Goal: Information Seeking & Learning: Learn about a topic

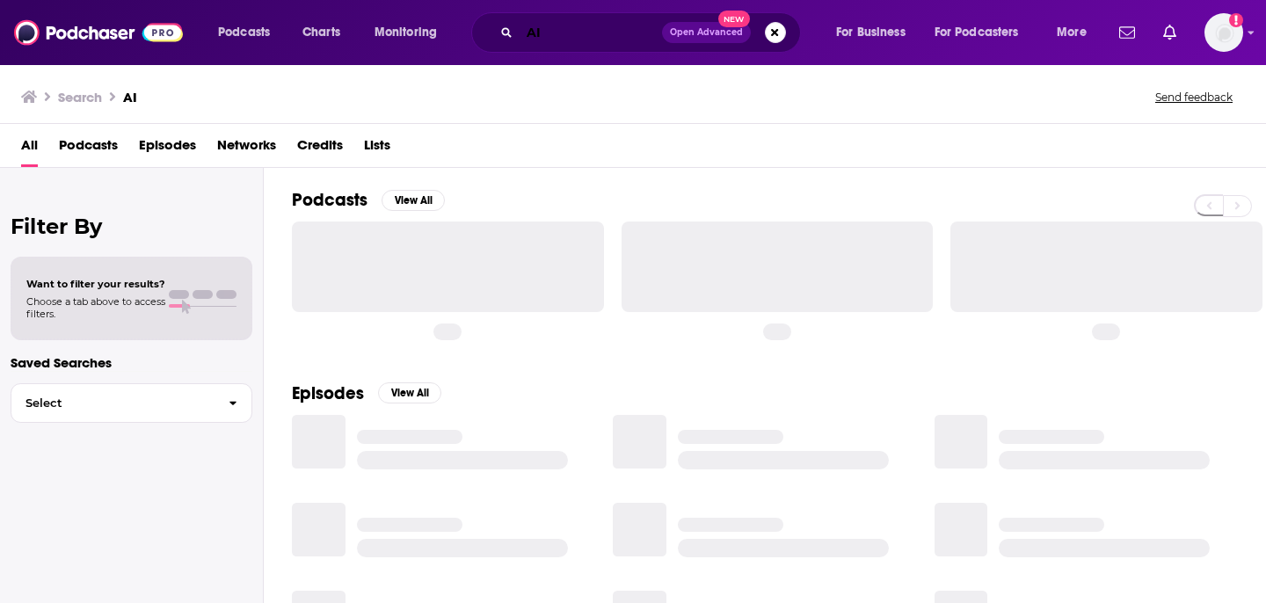
click at [595, 40] on input "AI" at bounding box center [591, 32] width 142 height 28
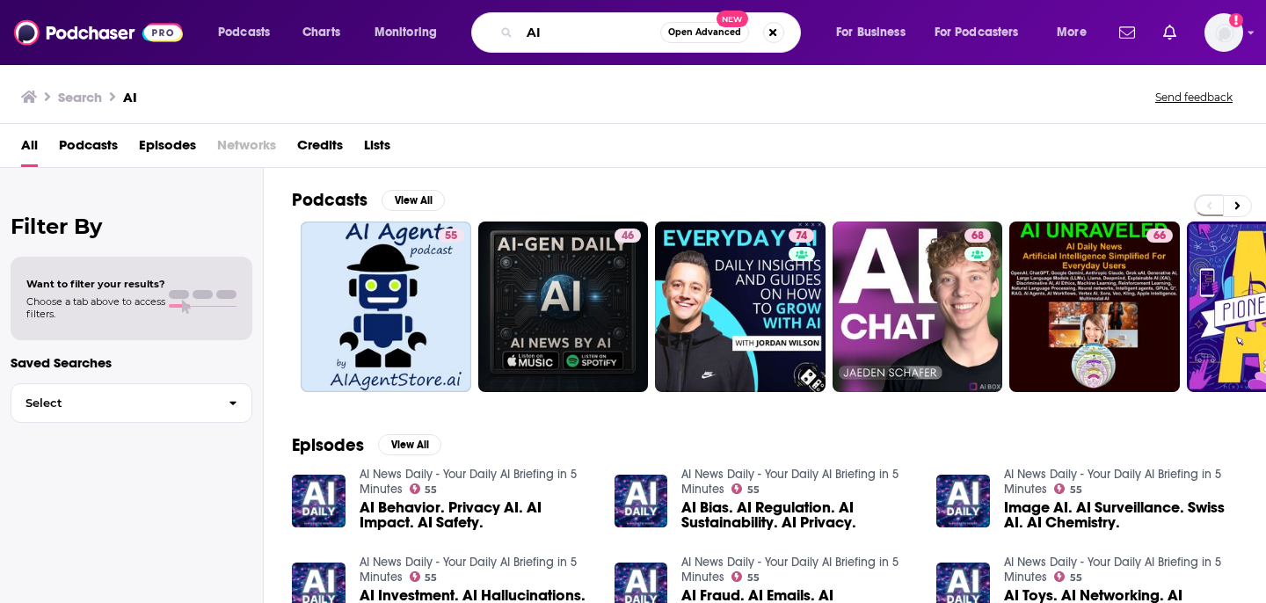
type input "A"
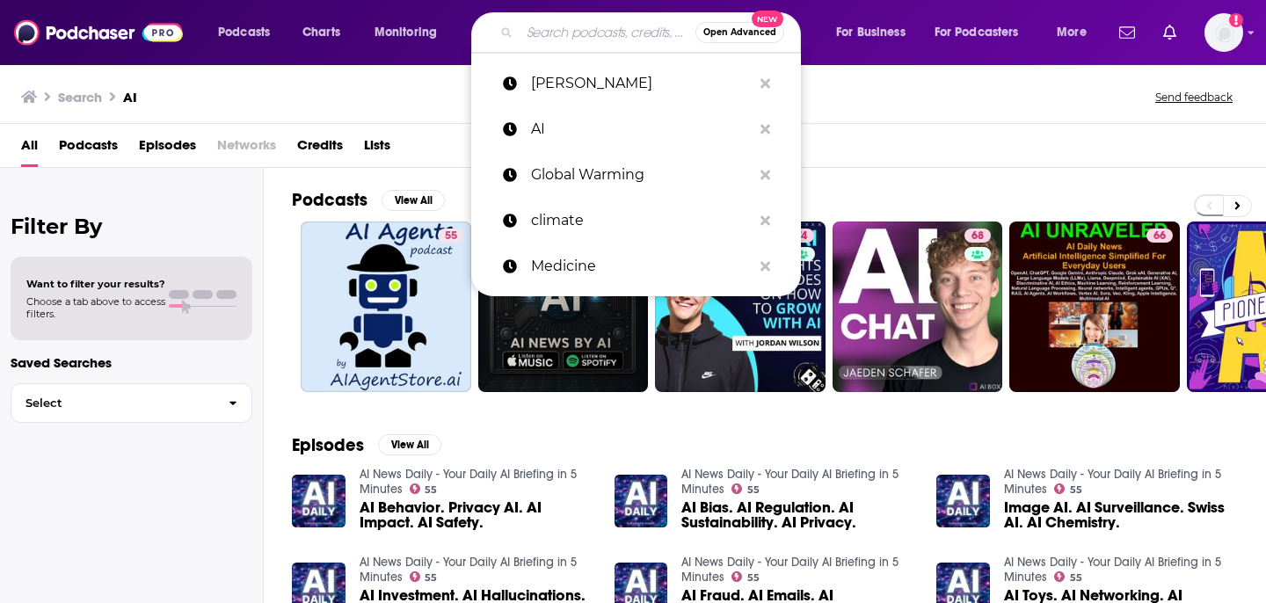
paste input "Masters of Scale About: On Masters of Scale, iconic business leaders share less…"
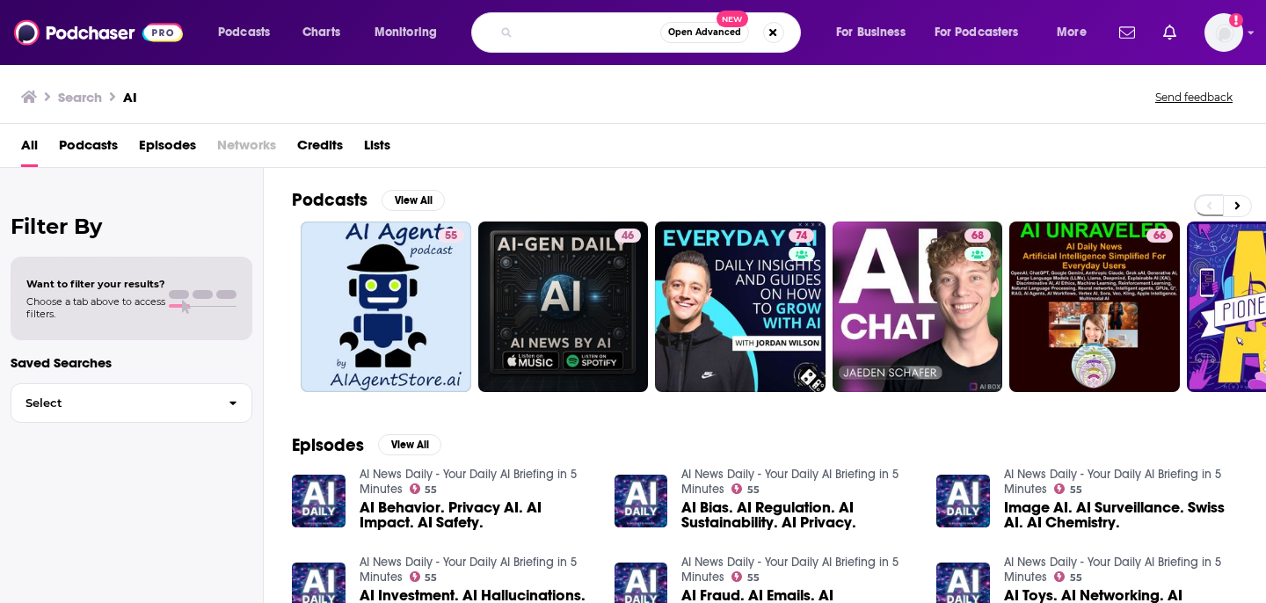
scroll to position [0, 4729]
type input "Masters of Scale About: On Masters of Scale, iconic business leaders share less…"
click at [777, 28] on button "Search podcasts, credits, & more..." at bounding box center [773, 32] width 21 height 21
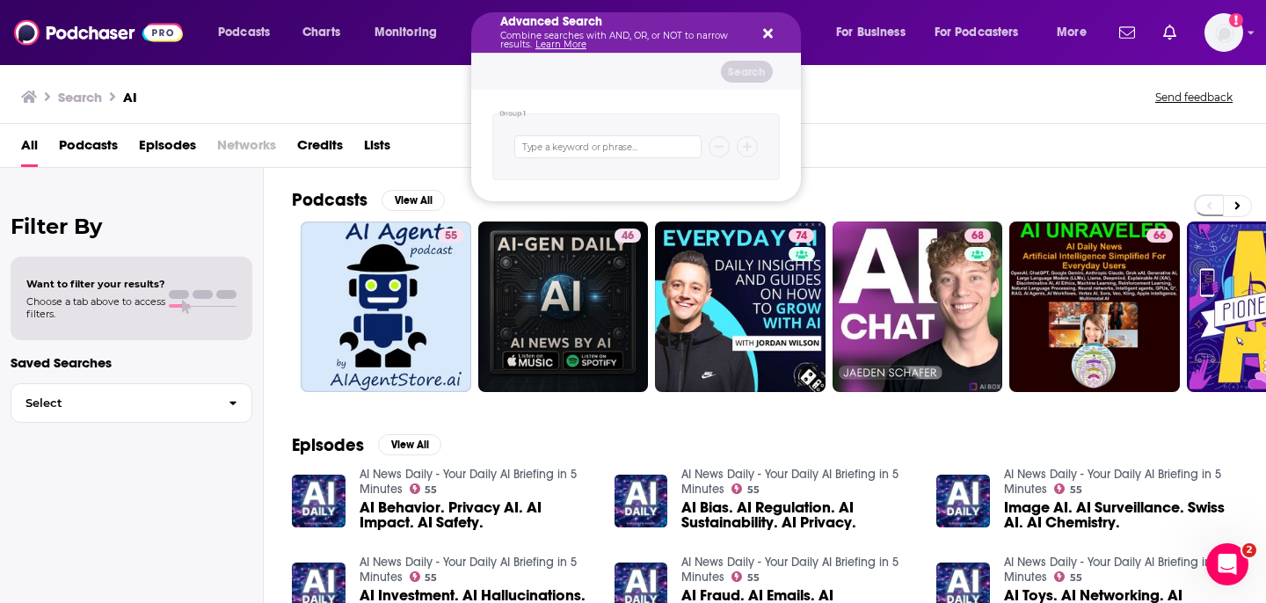
scroll to position [0, 0]
click at [931, 133] on div "All Podcasts Episodes Networks Credits Lists" at bounding box center [636, 149] width 1231 height 36
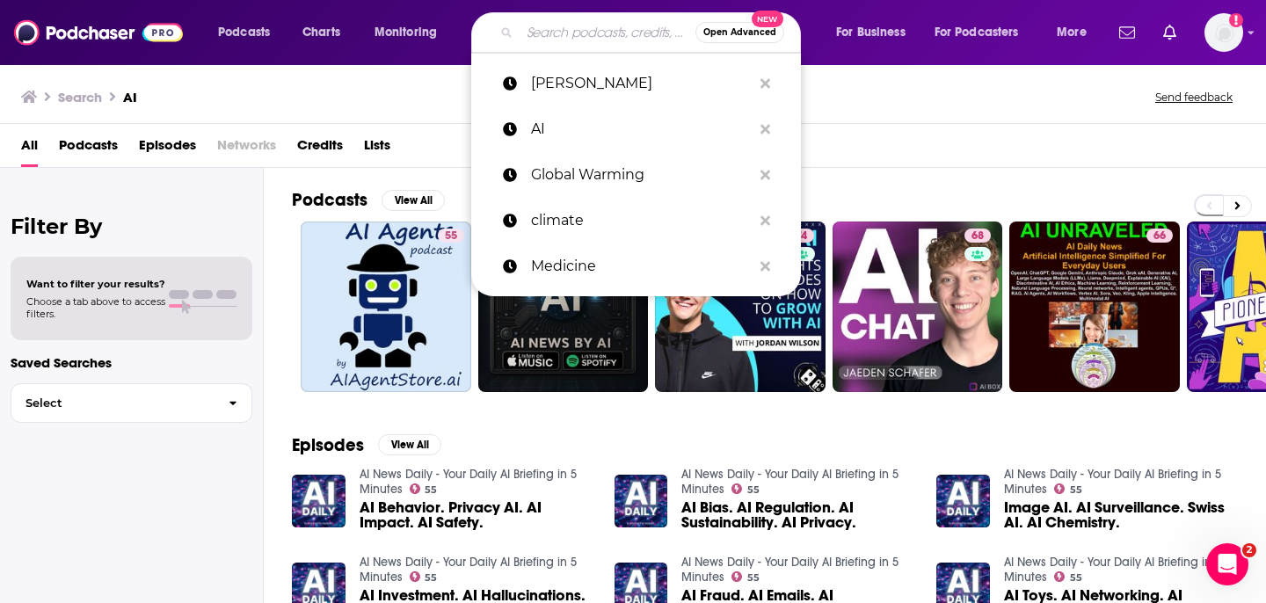
click at [646, 44] on input "Search podcasts, credits, & more..." at bounding box center [608, 32] width 176 height 28
paste input "WABE Podcasts"
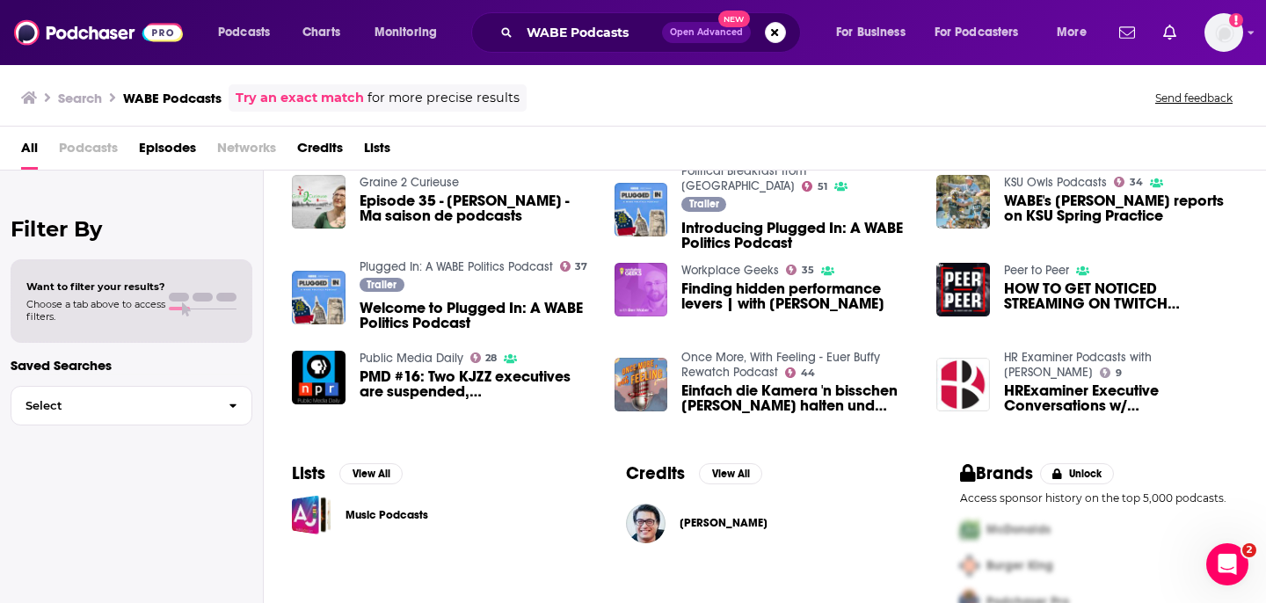
scroll to position [47, 0]
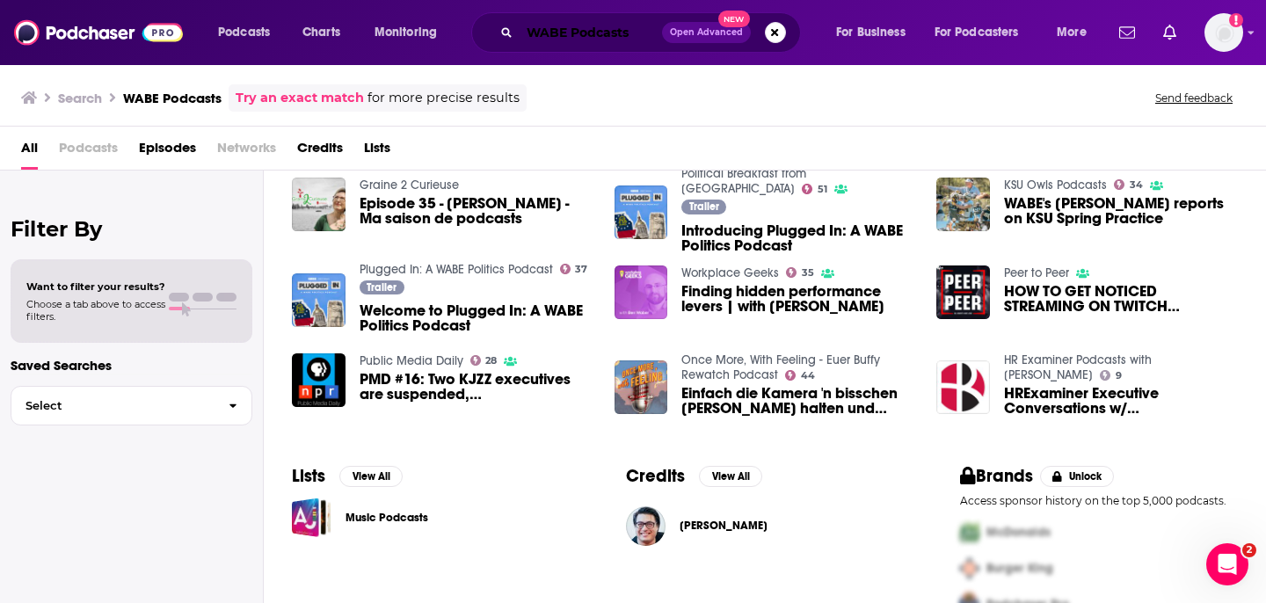
click at [588, 40] on input "WABE Podcasts" at bounding box center [591, 32] width 142 height 28
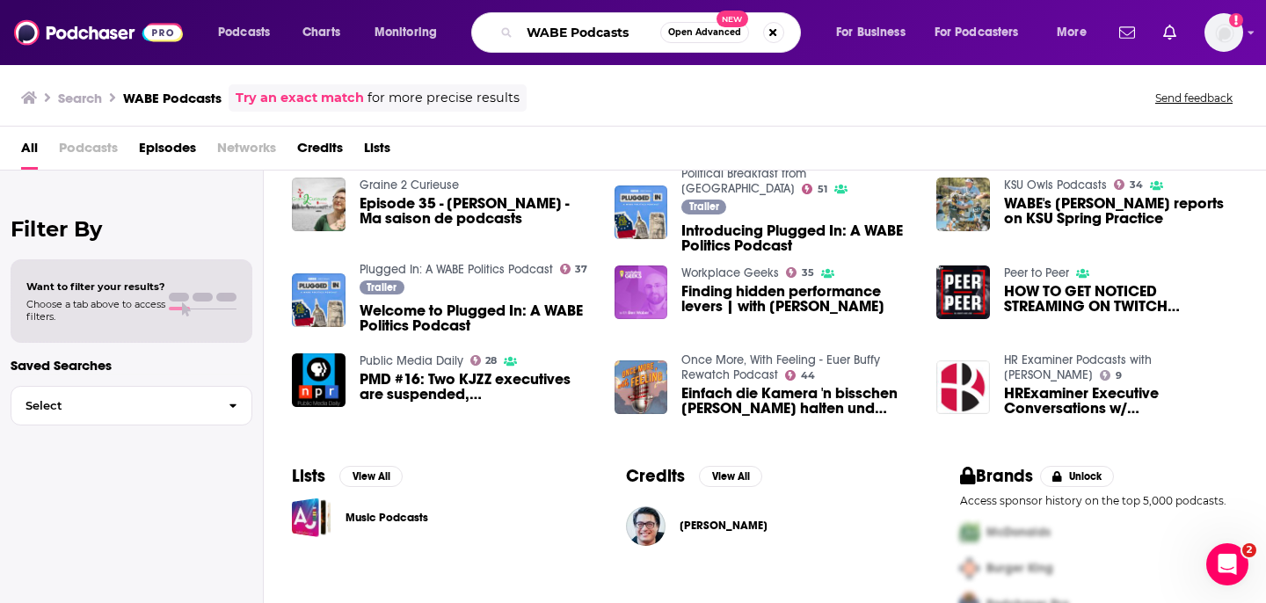
click at [588, 40] on input "WABE Podcasts" at bounding box center [590, 32] width 141 height 28
type input "Health Wanted"
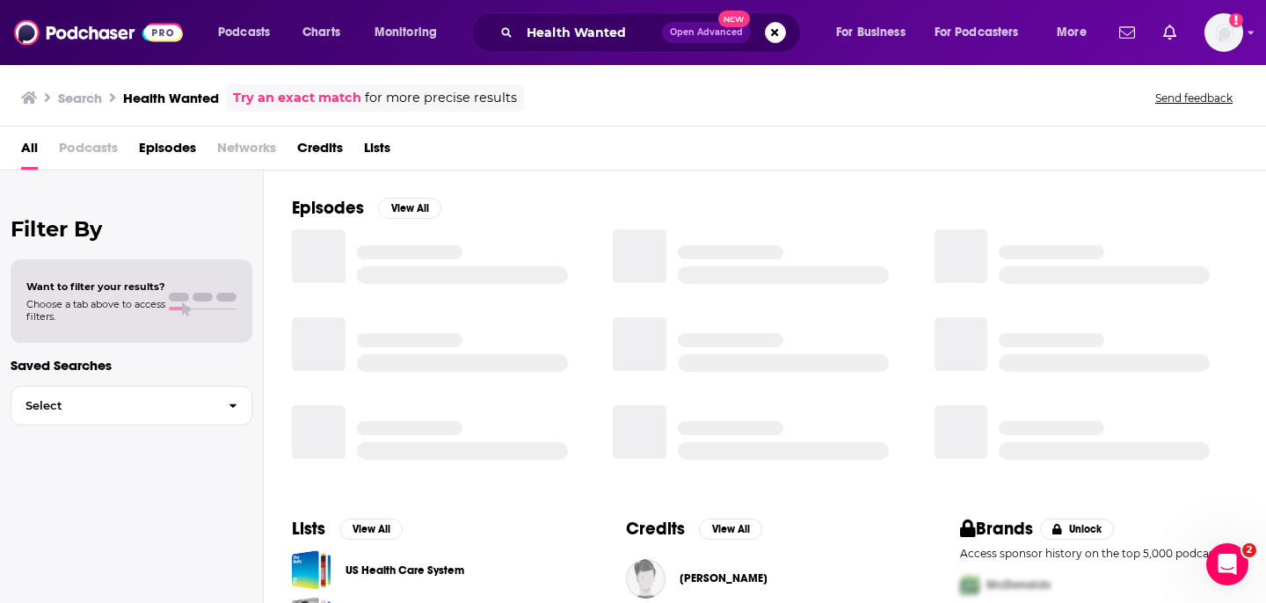
scroll to position [292, 0]
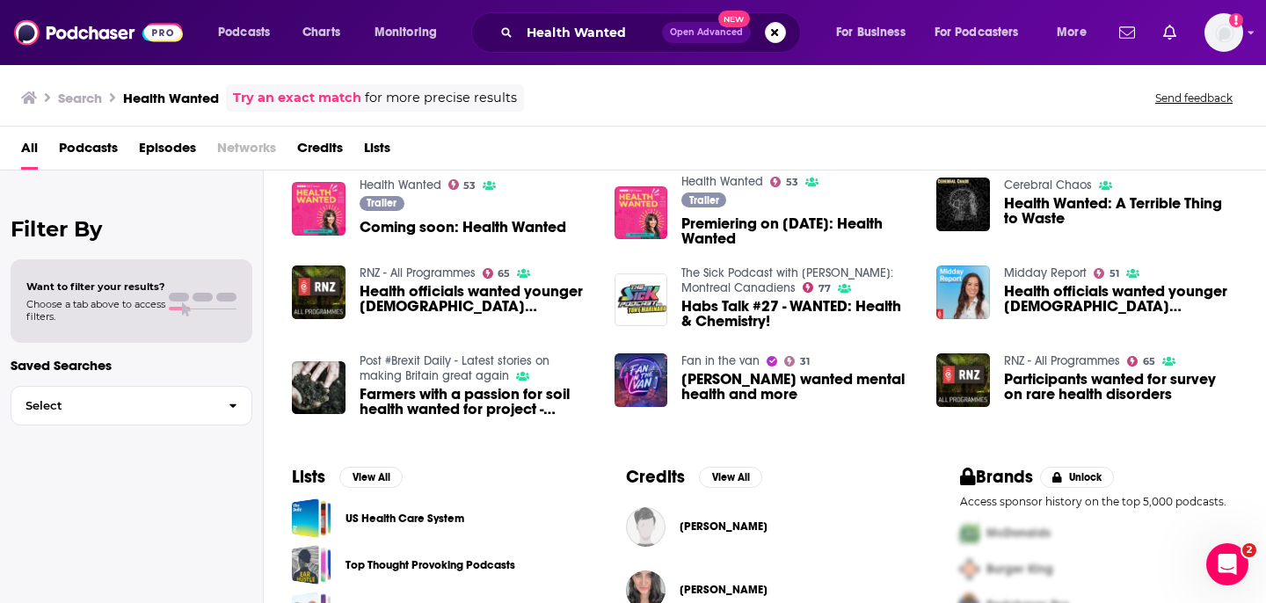
click at [412, 179] on link "Health Wanted" at bounding box center [401, 185] width 82 height 15
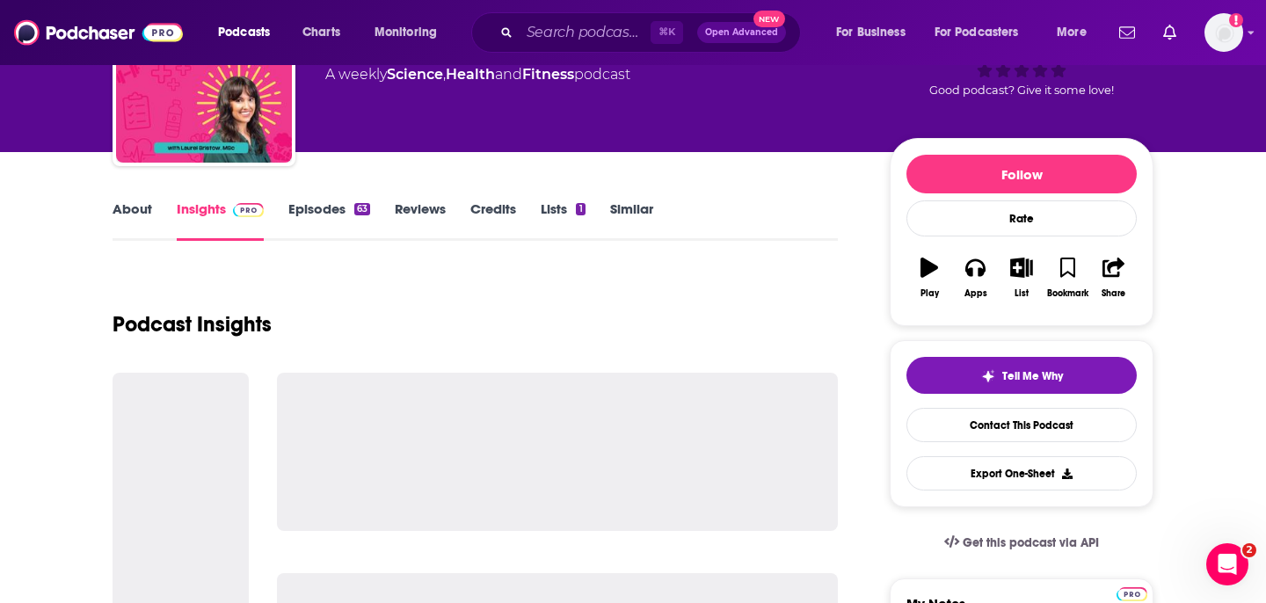
scroll to position [169, 0]
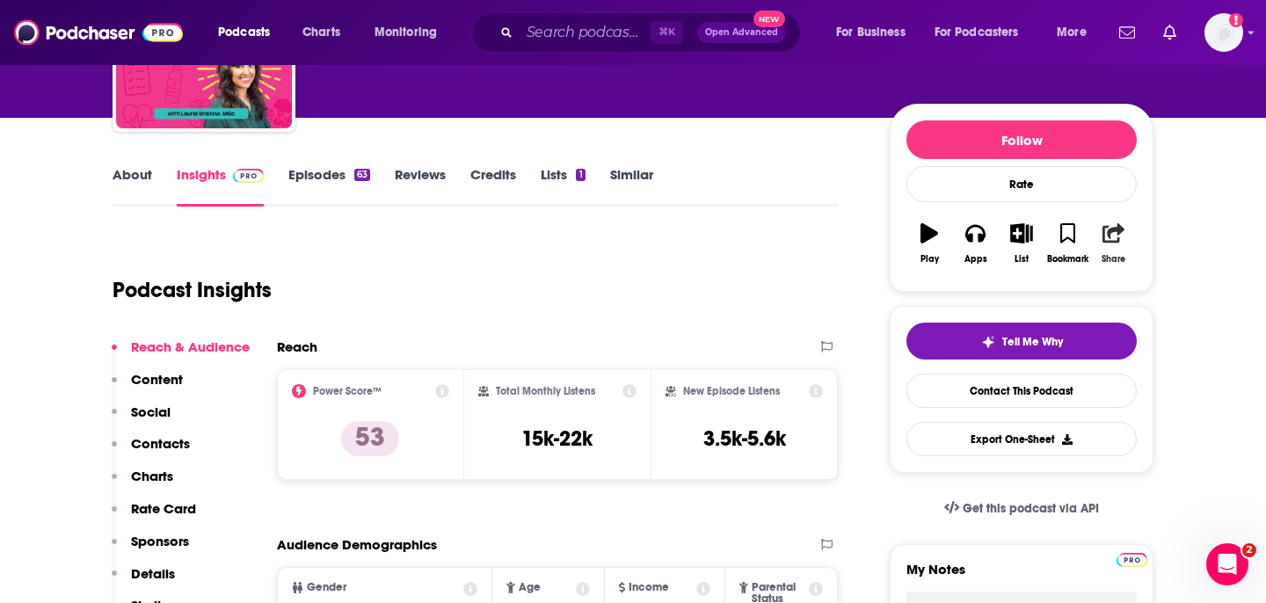
click at [1109, 216] on button "Share" at bounding box center [1114, 243] width 46 height 63
click at [1253, 318] on icon "Show Share dropdown" at bounding box center [1264, 324] width 35 height 14
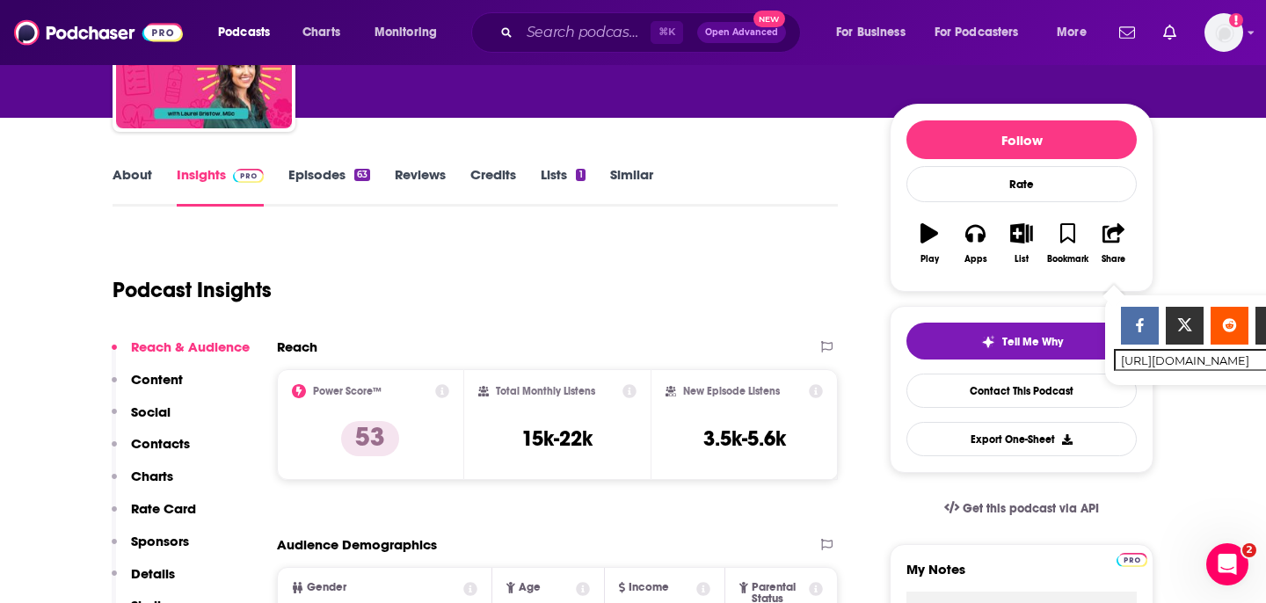
click at [558, 47] on div "⌘ K Open Advanced New" at bounding box center [636, 32] width 330 height 40
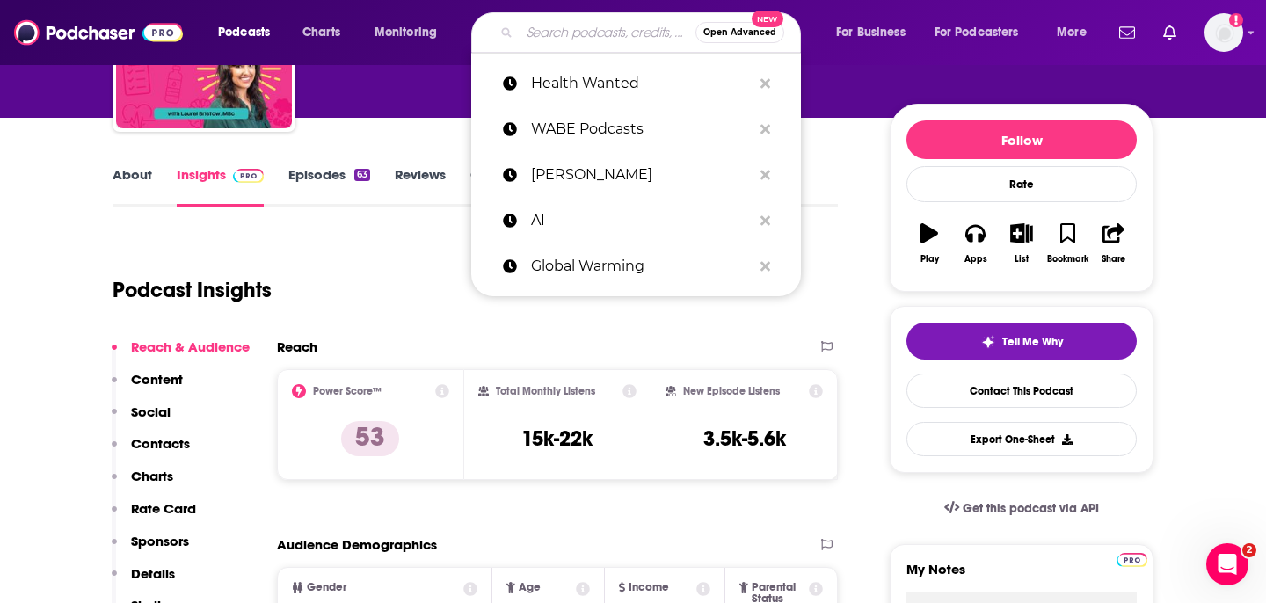
click at [558, 45] on input "Search podcasts, credits, & more..." at bounding box center [608, 32] width 176 height 28
paste input "Inside Health"
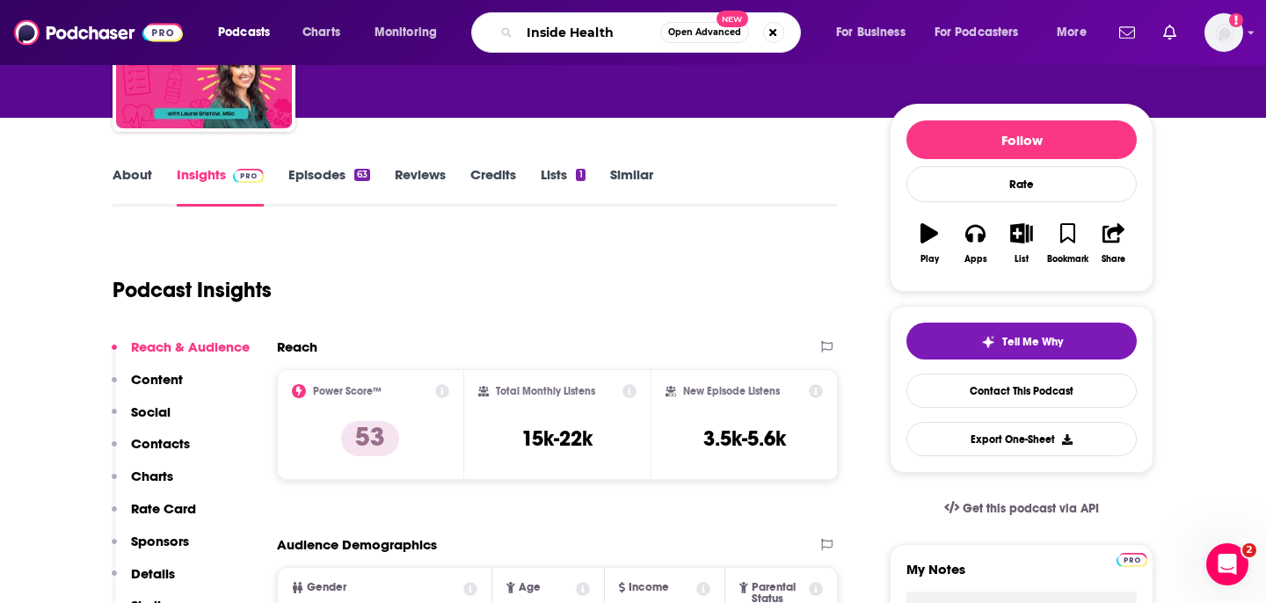
type input "Inside Health"
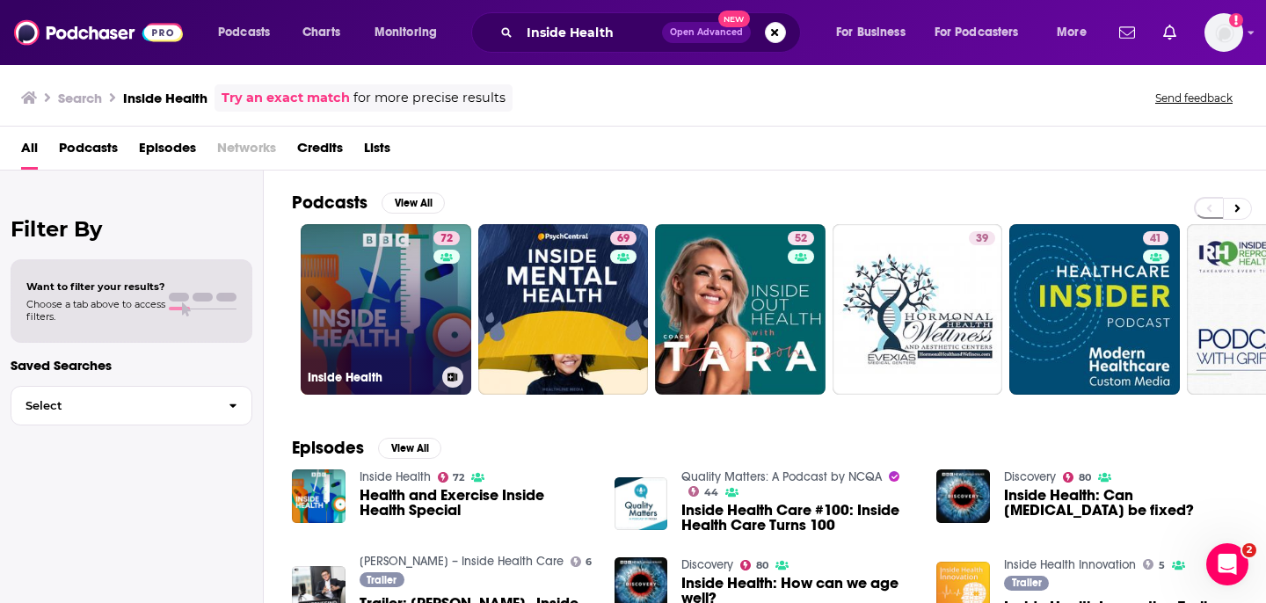
scroll to position [157, 0]
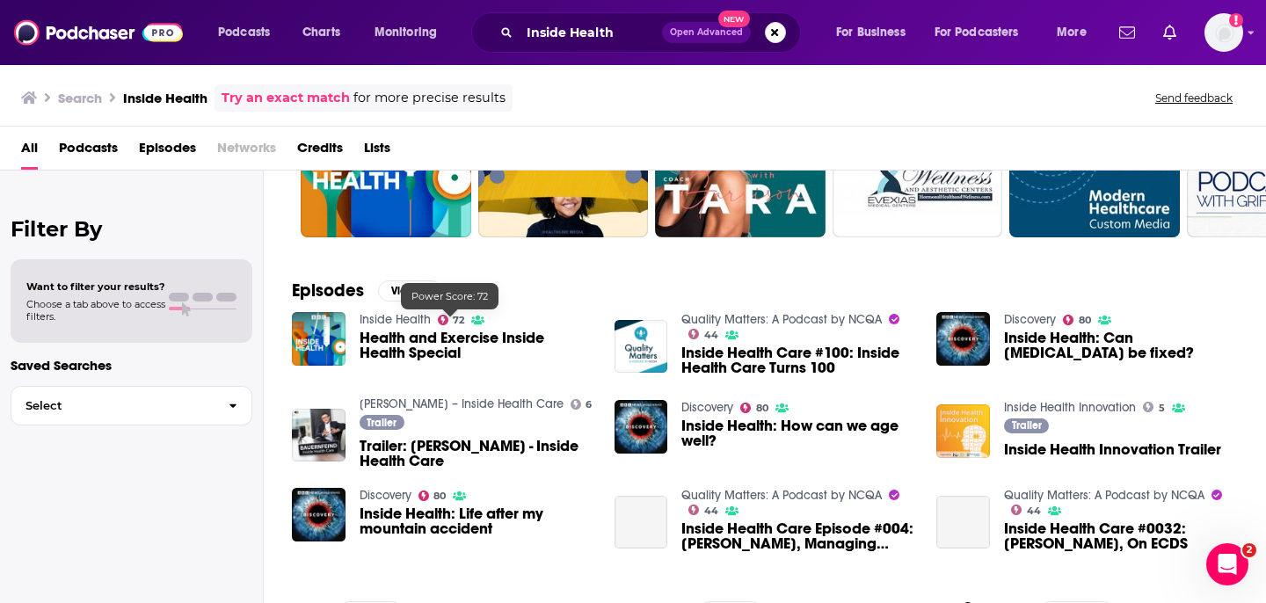
click at [422, 353] on span "Health and Exercise Inside Health Special" at bounding box center [477, 346] width 234 height 30
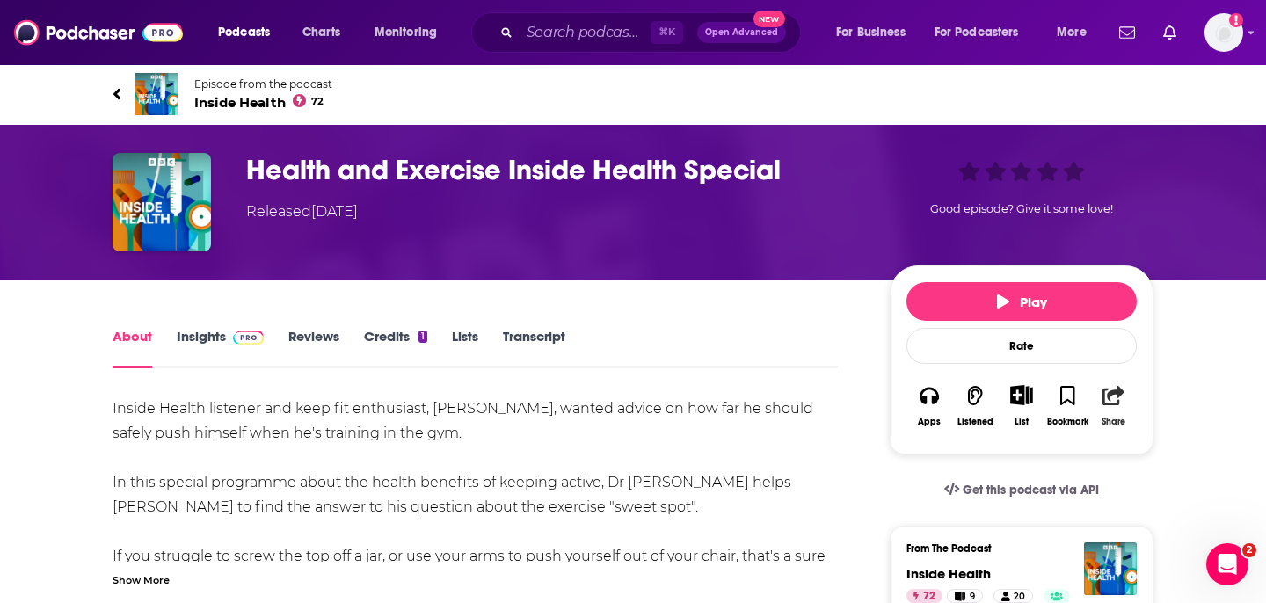
click at [1120, 389] on icon "button" at bounding box center [1113, 395] width 22 height 19
click at [1118, 401] on icon "button" at bounding box center [1113, 395] width 22 height 19
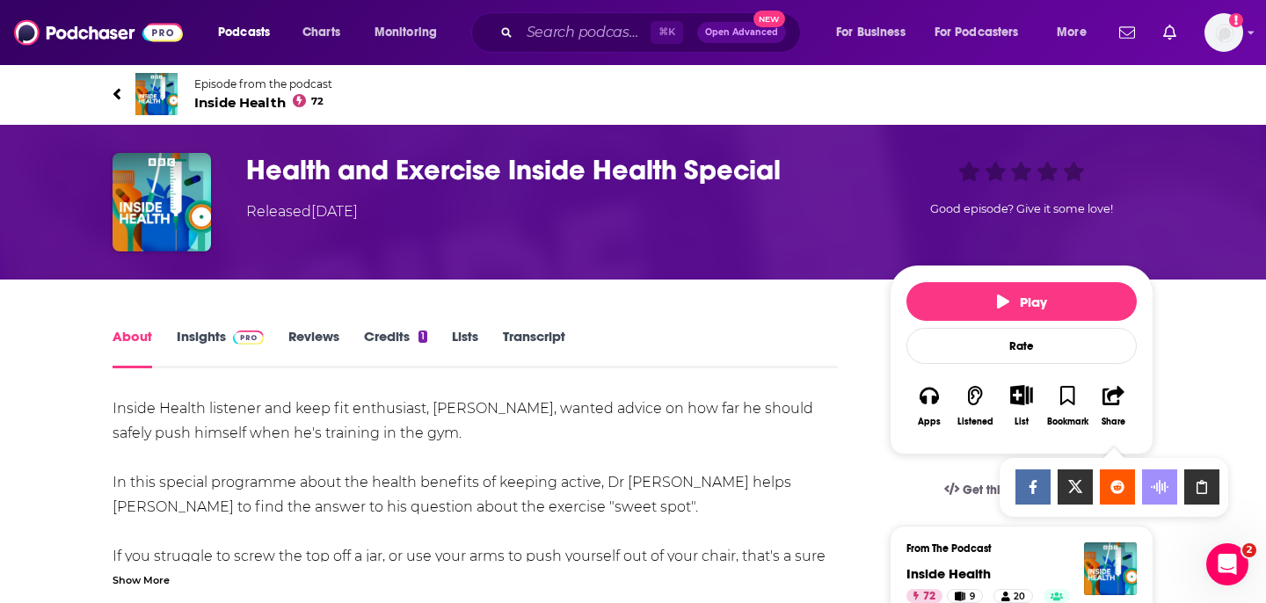
click at [1206, 502] on div "Show Share dropdown" at bounding box center [1201, 486] width 35 height 35
click at [573, 53] on div "Podcasts Charts Monitoring ⌘ K Open Advanced New For Business For Podcasters Mo…" at bounding box center [633, 32] width 1266 height 65
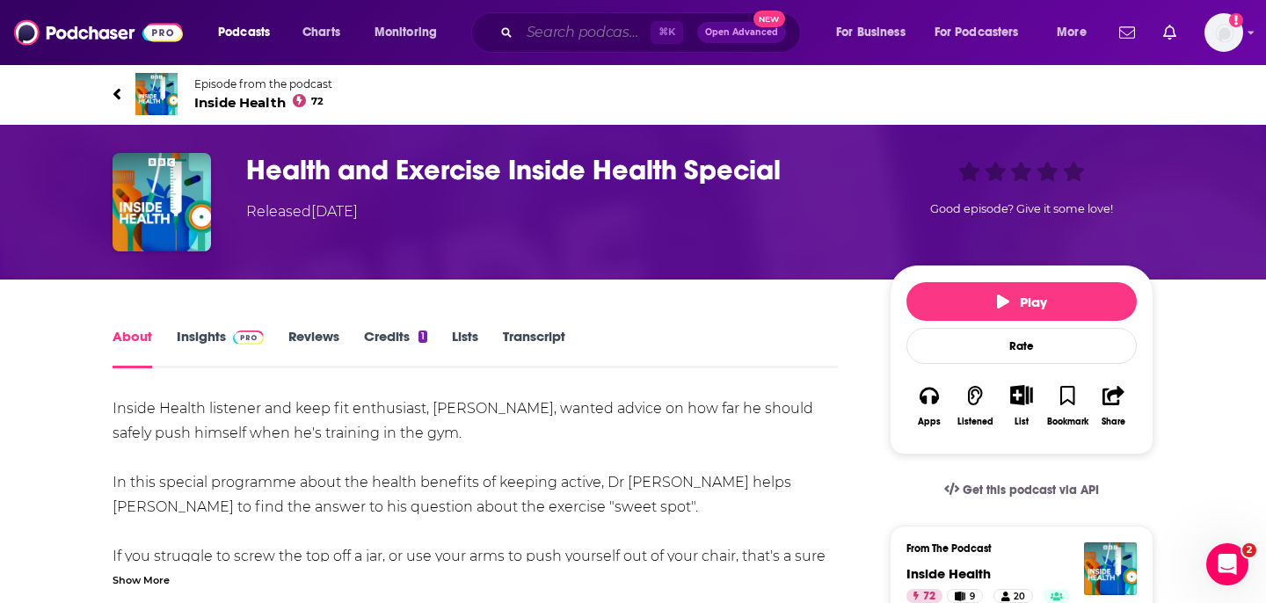
click at [572, 39] on input "Search podcasts, credits, & more..." at bounding box center [585, 32] width 131 height 28
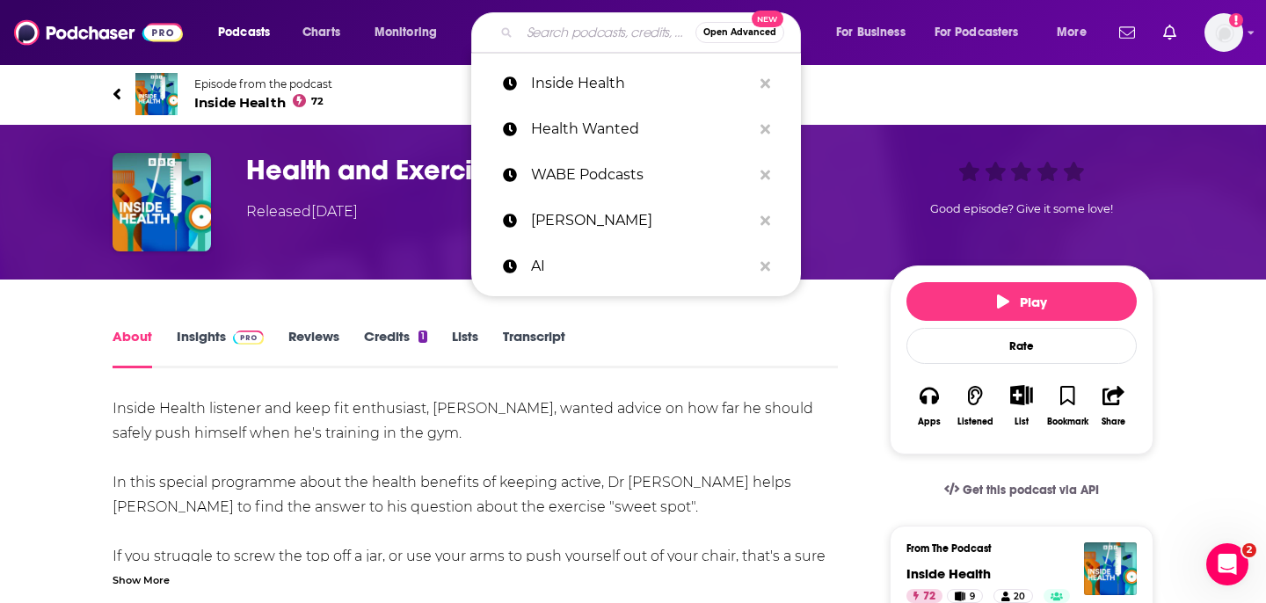
paste input "Huberman Lab"
type input "Huberman Lab"
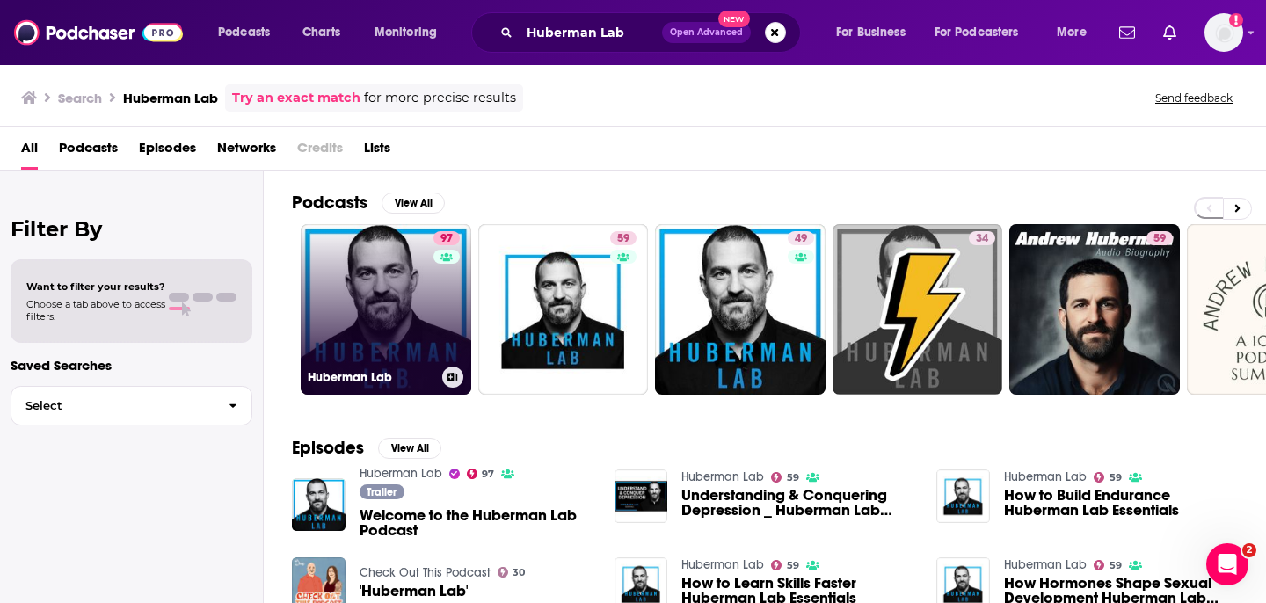
click at [394, 294] on link "97 Huberman Lab" at bounding box center [386, 309] width 171 height 171
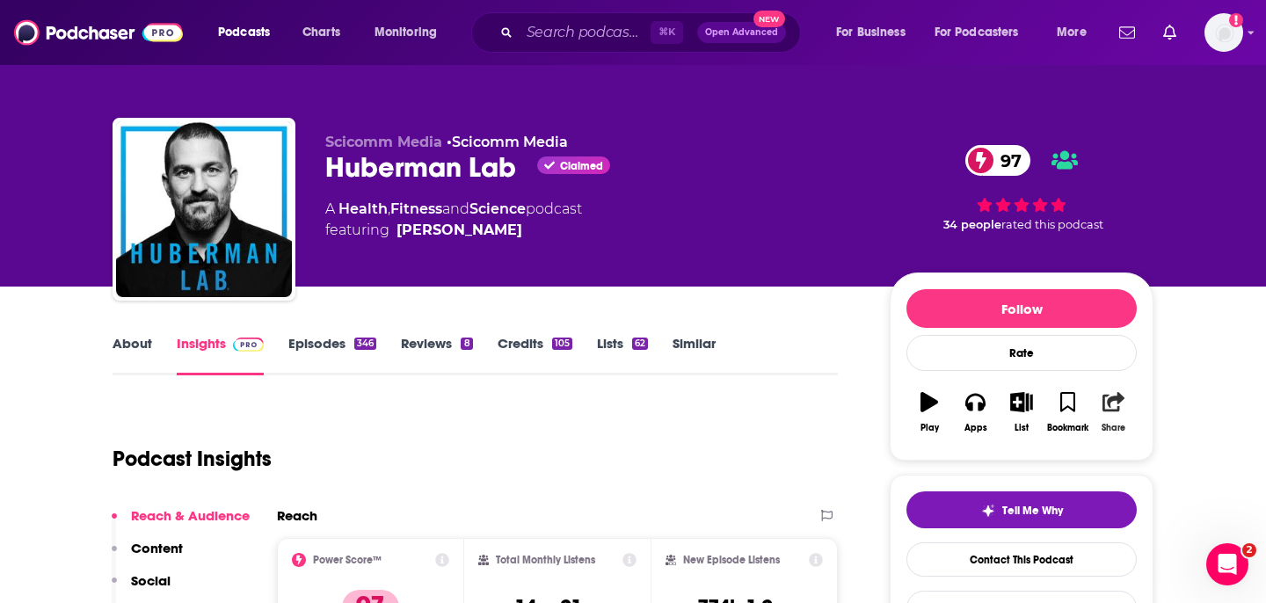
click at [1125, 404] on button "Share" at bounding box center [1114, 412] width 46 height 63
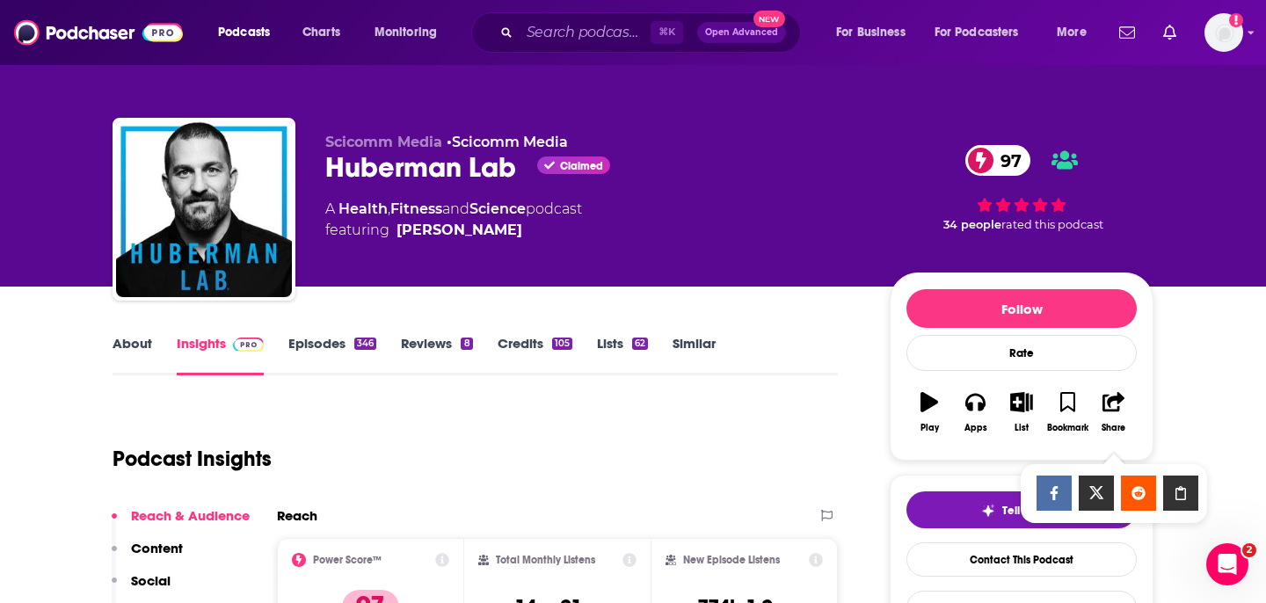
click at [1175, 484] on div "Show Share dropdown" at bounding box center [1180, 493] width 35 height 35
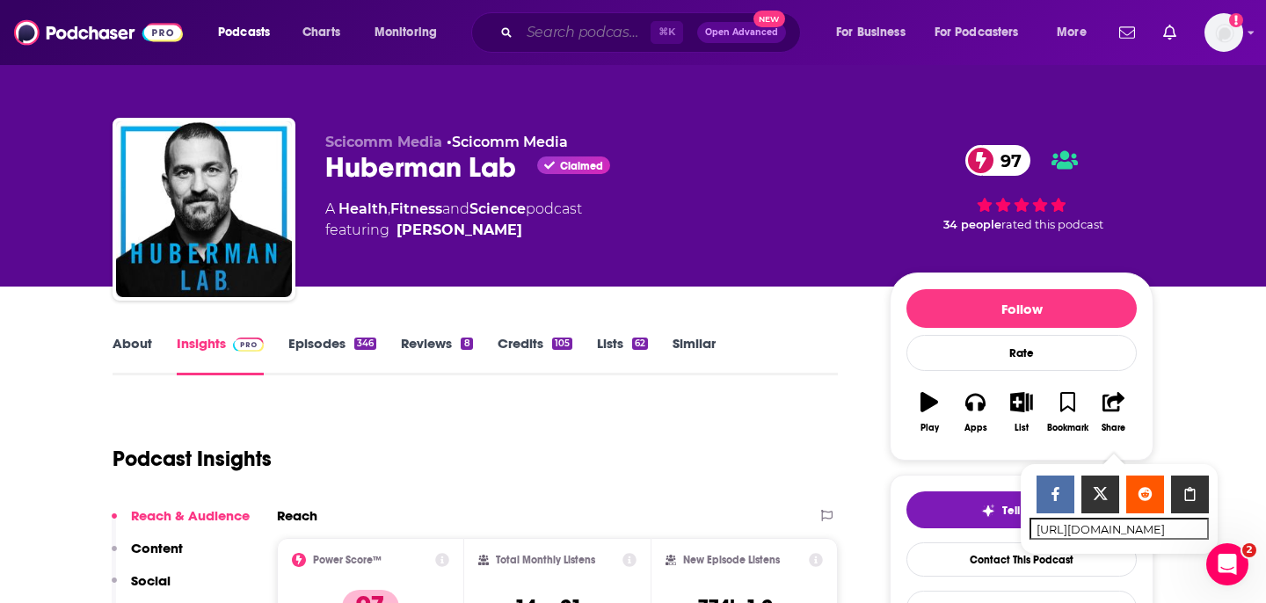
click at [587, 31] on input "Search podcasts, credits, & more..." at bounding box center [585, 32] width 131 height 28
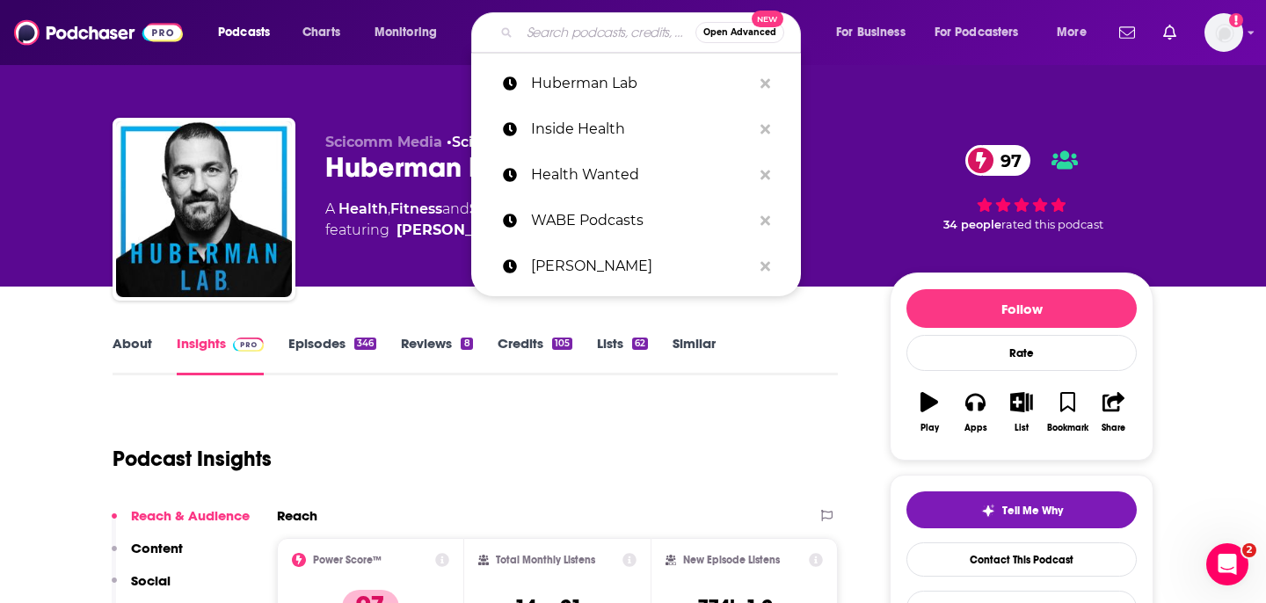
paste input "The [PERSON_NAME] Drive Podcast"
type input "The [PERSON_NAME] Drive Podcast"
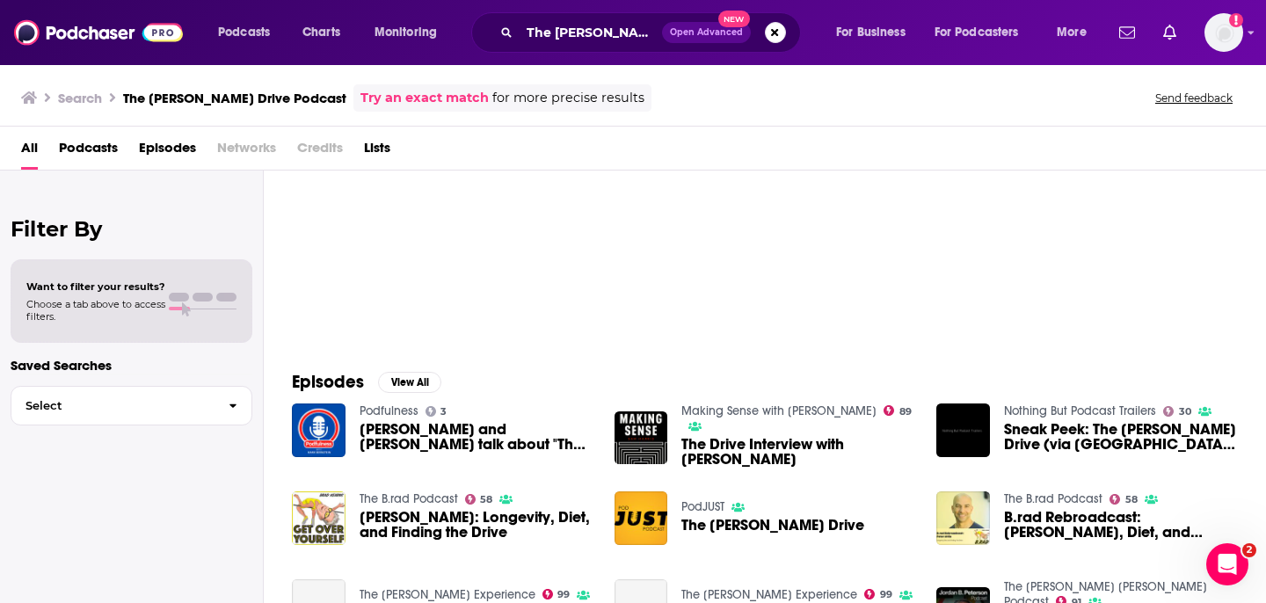
scroll to position [40, 0]
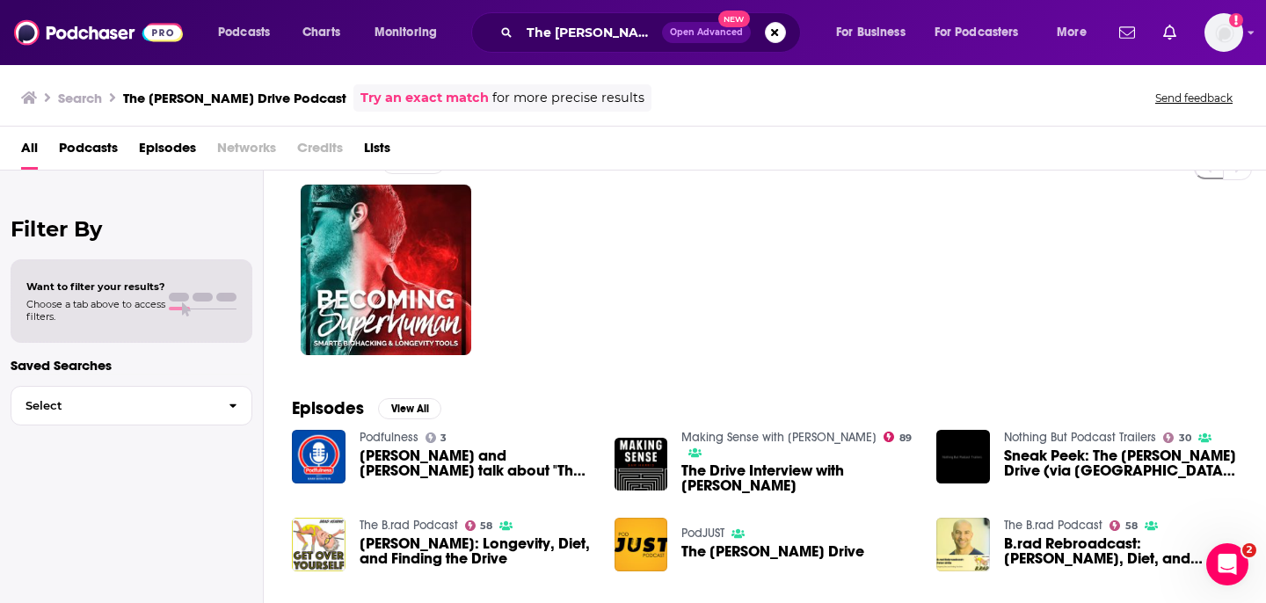
click at [82, 155] on span "Podcasts" at bounding box center [88, 152] width 59 height 36
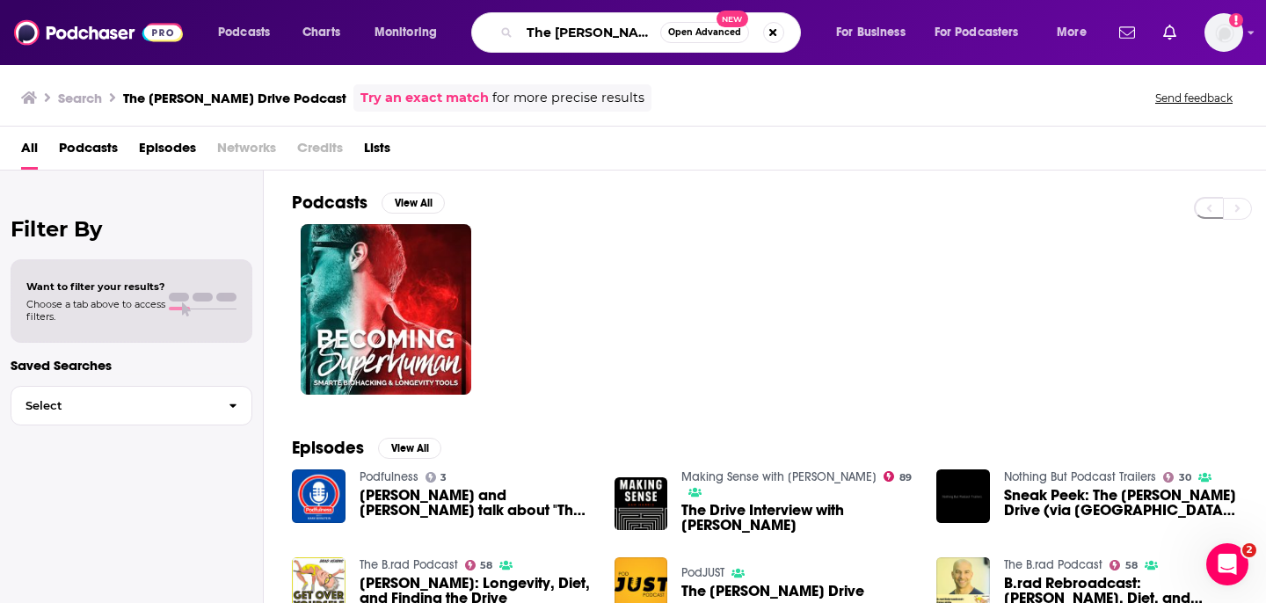
click at [609, 37] on input "The [PERSON_NAME] Drive Podcast" at bounding box center [590, 32] width 141 height 28
